Goal: Task Accomplishment & Management: Manage account settings

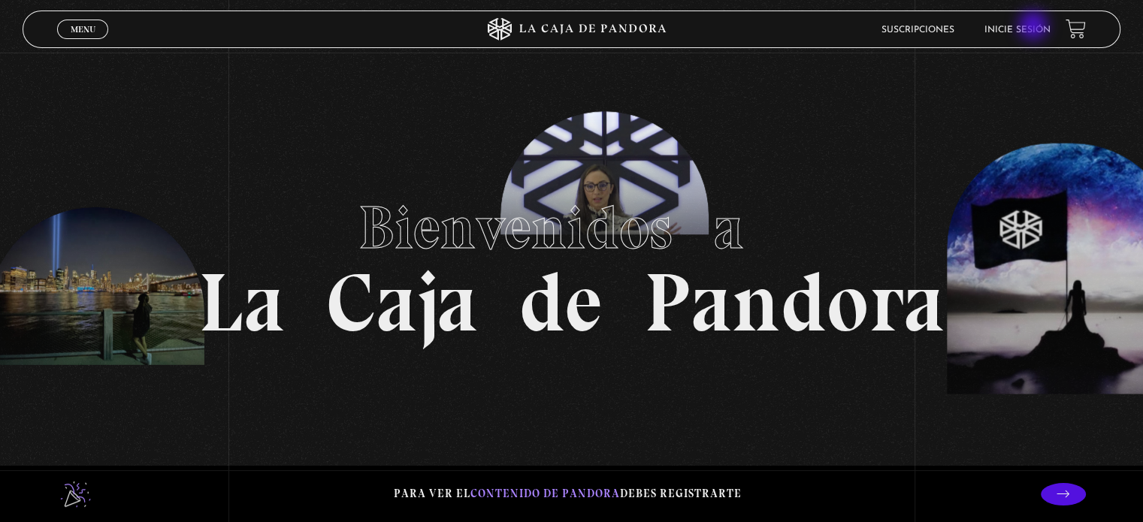
click at [1035, 27] on link "Inicie sesión" at bounding box center [1018, 30] width 66 height 9
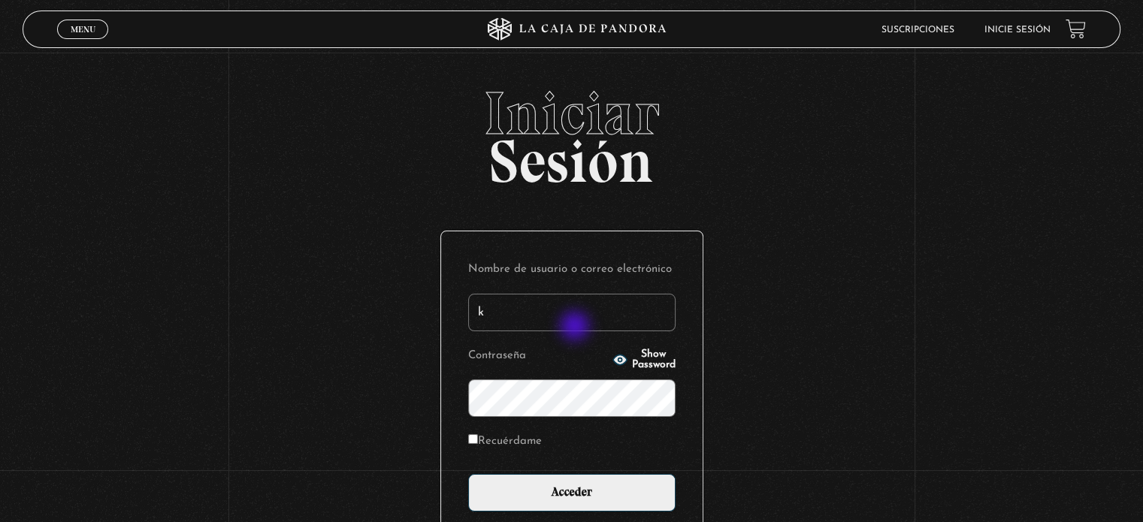
type input "[EMAIL_ADDRESS][DOMAIN_NAME]"
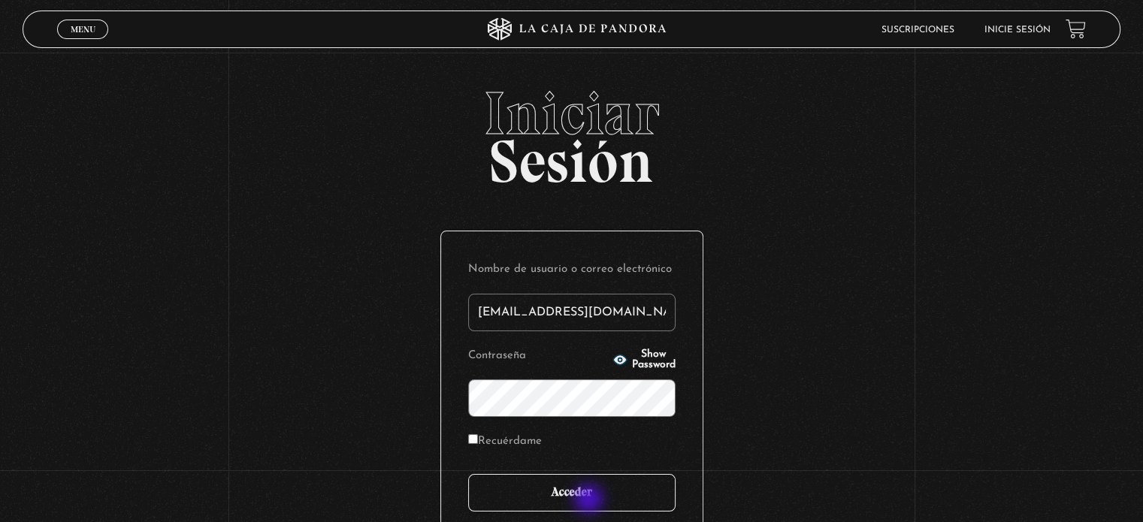
click at [590, 501] on input "Acceder" at bounding box center [571, 493] width 207 height 38
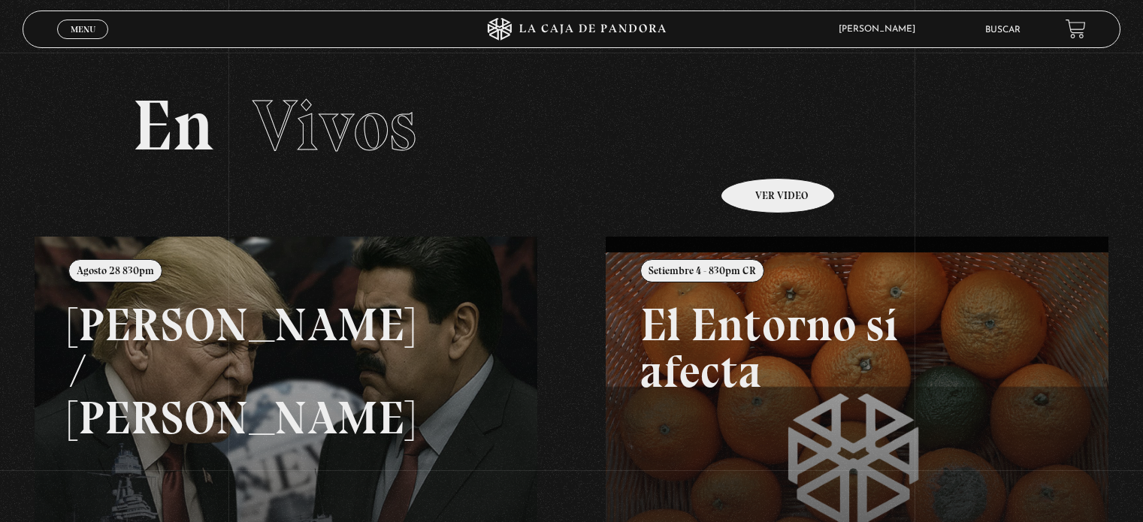
scroll to position [301, 0]
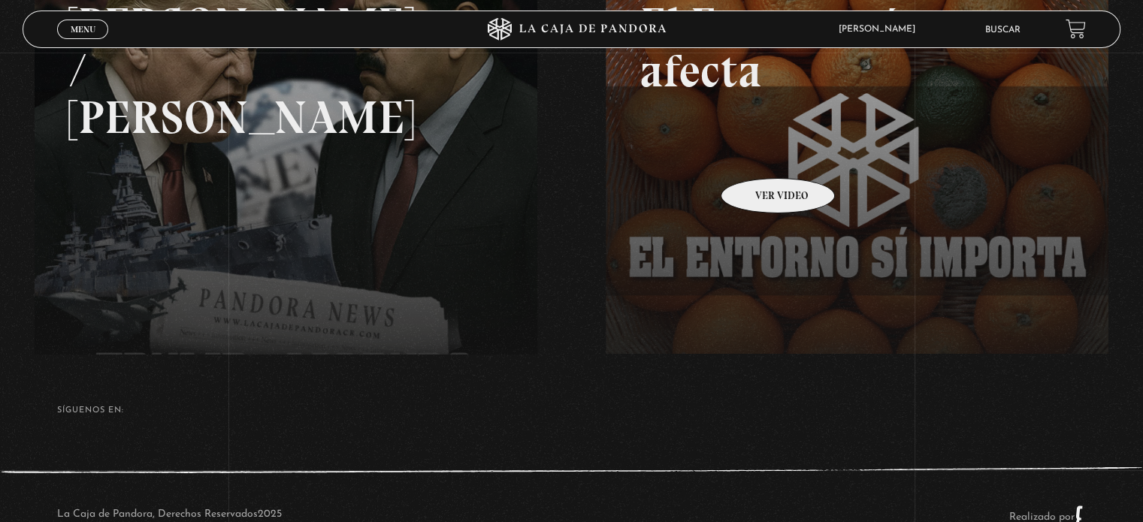
drag, startPoint x: 0, startPoint y: 0, endPoint x: 758, endPoint y: 156, distance: 774.2
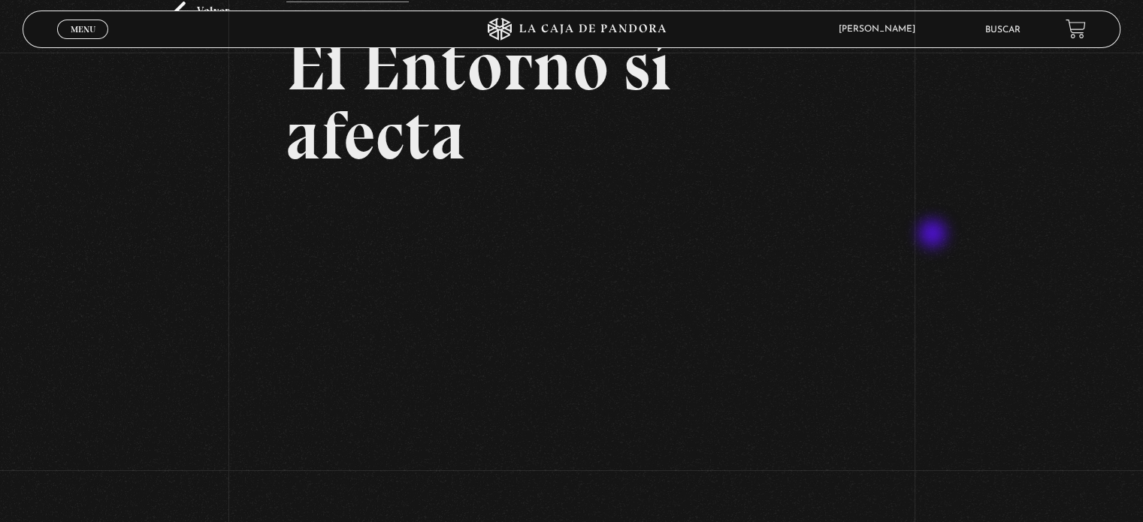
scroll to position [150, 0]
